Goal: Task Accomplishment & Management: Manage account settings

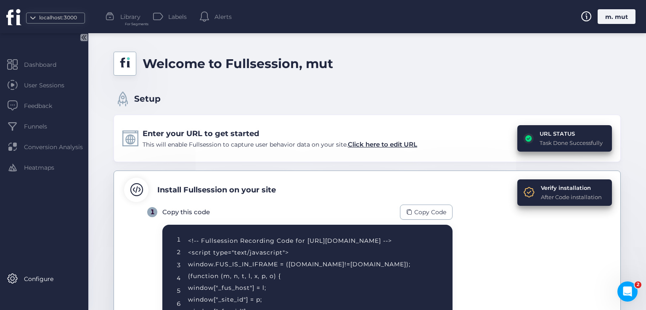
click at [611, 17] on div "m. mut" at bounding box center [616, 16] width 38 height 15
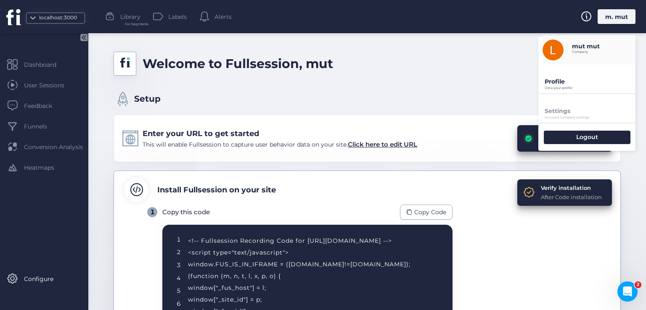
click at [568, 91] on div "Profile View your profile" at bounding box center [586, 79] width 97 height 29
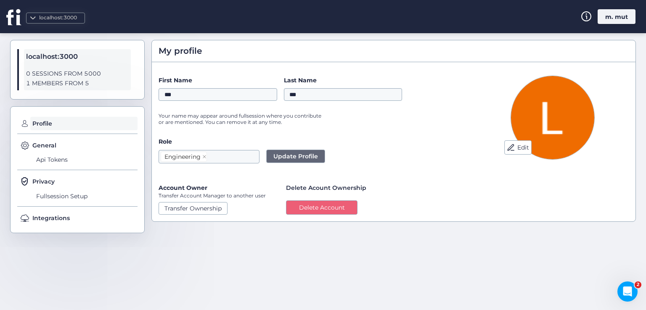
drag, startPoint x: 93, startPoint y: 86, endPoint x: 30, endPoint y: 72, distance: 64.9
click at [30, 72] on div "localhost:3000 0 SESSIONS FROM 5000 1 MEMBERS FROM 5" at bounding box center [77, 69] width 107 height 41
click at [59, 156] on span "Api Tokens" at bounding box center [85, 159] width 103 height 13
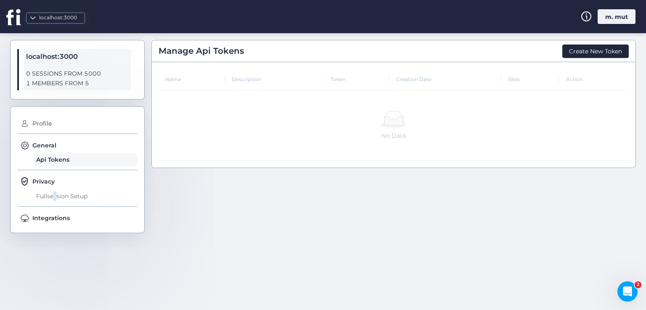
click at [55, 197] on span "Fullsession Setup" at bounding box center [85, 196] width 103 height 13
